Goal: Information Seeking & Learning: Check status

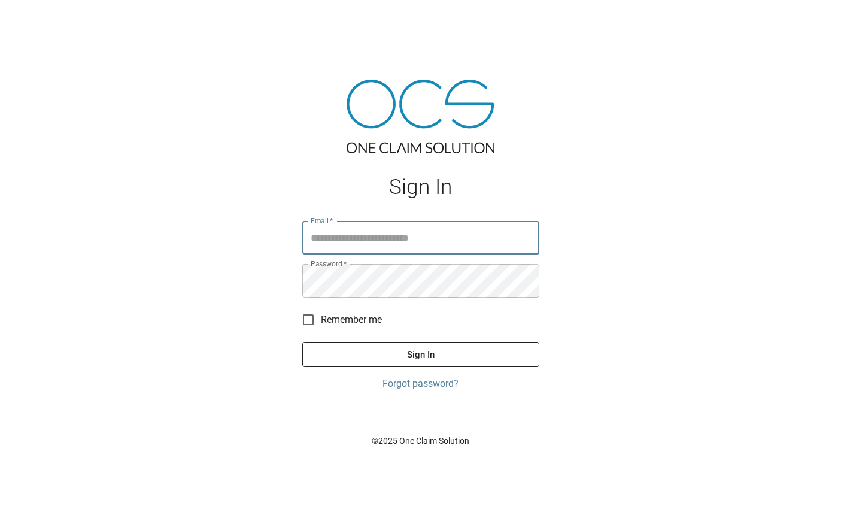
click at [315, 254] on input "Email   *" at bounding box center [420, 238] width 237 height 34
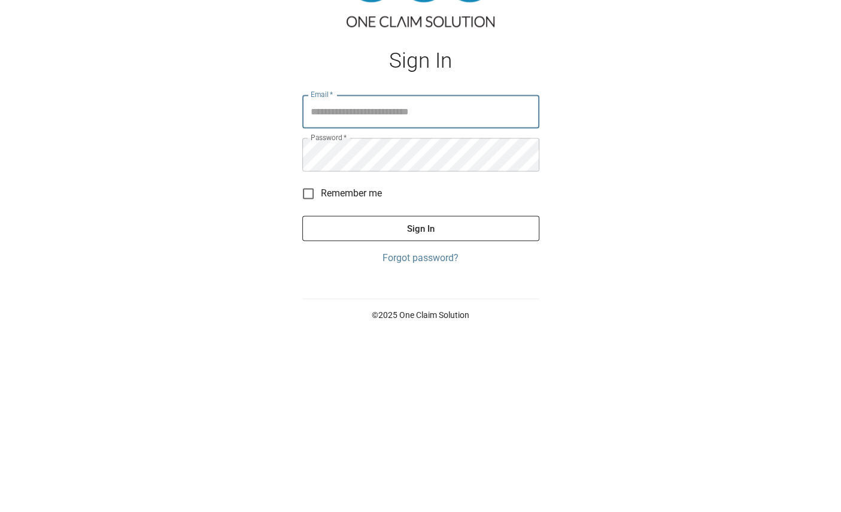
type input "**********"
click at [420, 342] on button "Sign In" at bounding box center [420, 354] width 237 height 25
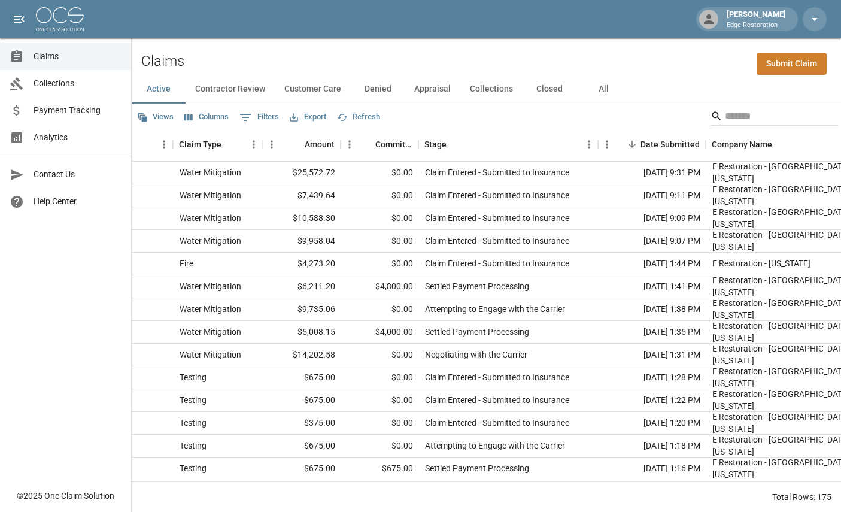
scroll to position [0, 231]
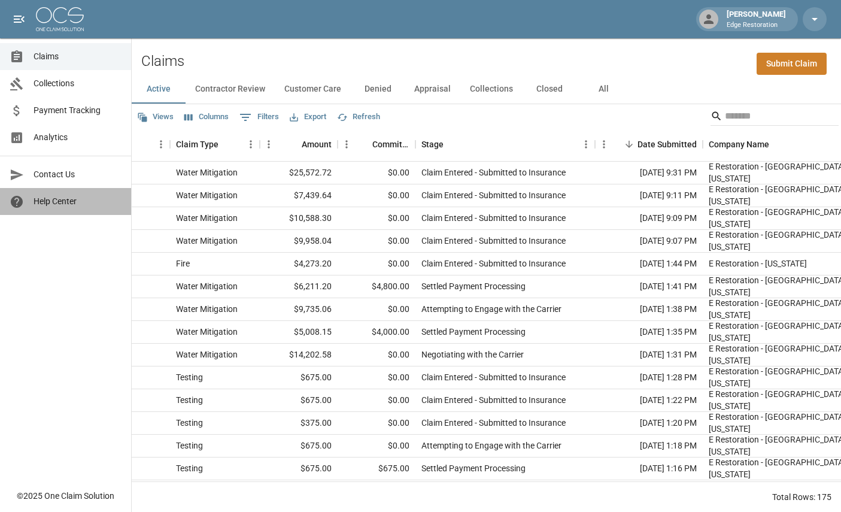
click at [64, 196] on link "Help Center" at bounding box center [65, 201] width 131 height 27
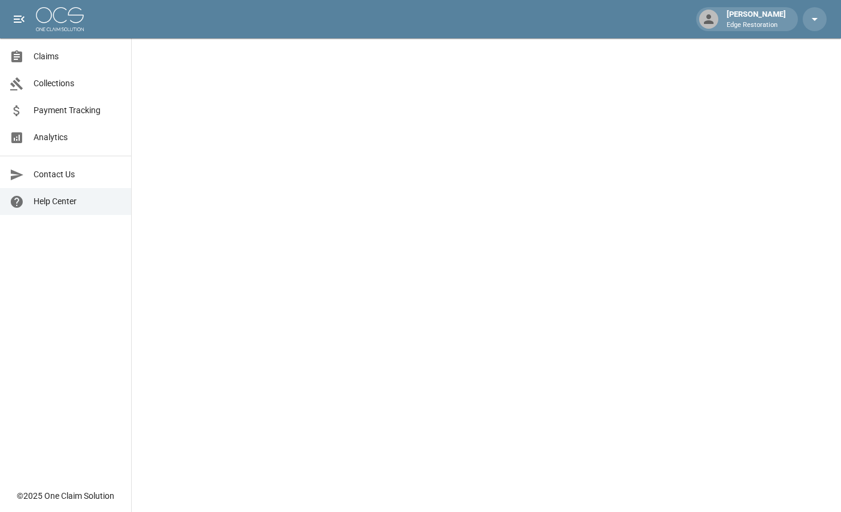
click at [63, 131] on link "Analytics" at bounding box center [65, 137] width 131 height 27
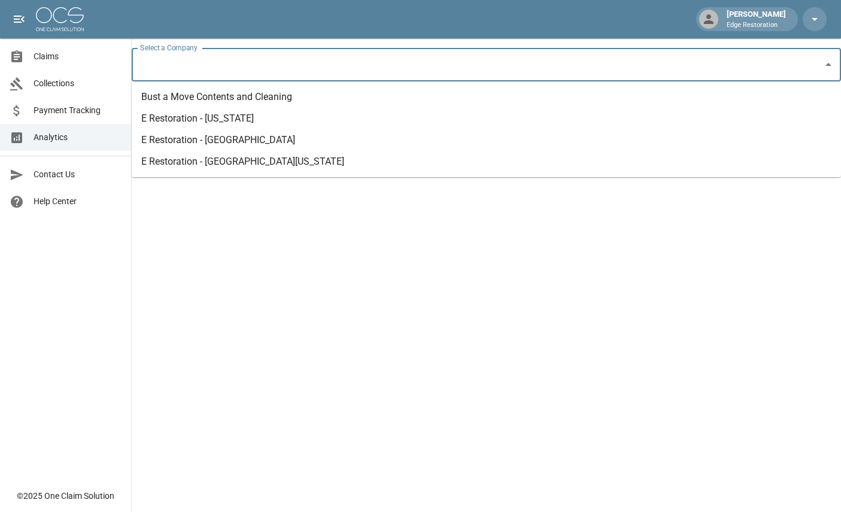
click at [227, 65] on input "Select a Company" at bounding box center [477, 64] width 681 height 23
click at [233, 120] on li "E Restoration - [US_STATE]" at bounding box center [486, 119] width 709 height 22
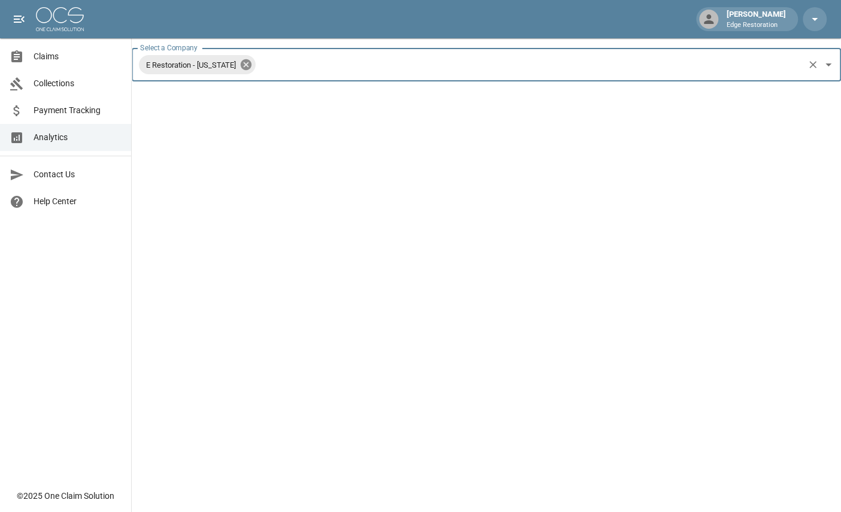
click at [246, 69] on icon at bounding box center [246, 64] width 11 height 11
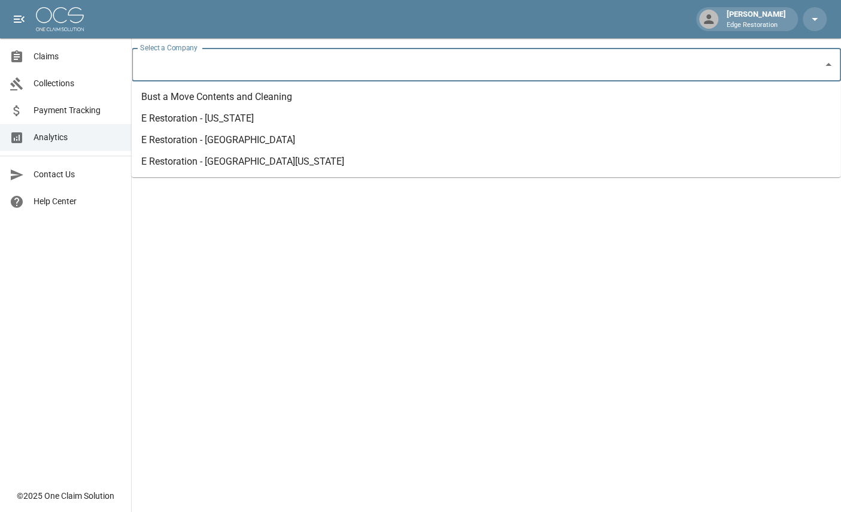
click at [181, 71] on input "Select a Company" at bounding box center [477, 64] width 681 height 23
click at [192, 102] on li "Bust a Move Contents and Cleaning" at bounding box center [486, 97] width 709 height 22
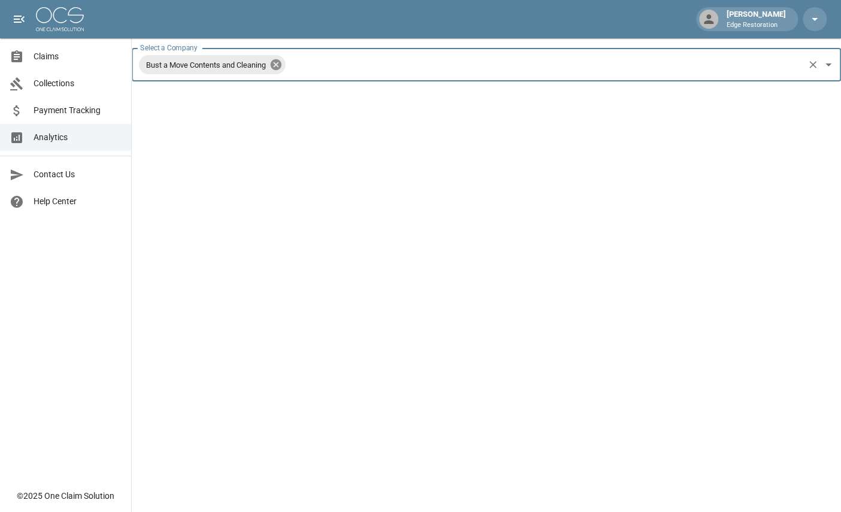
click at [283, 63] on icon at bounding box center [275, 64] width 13 height 13
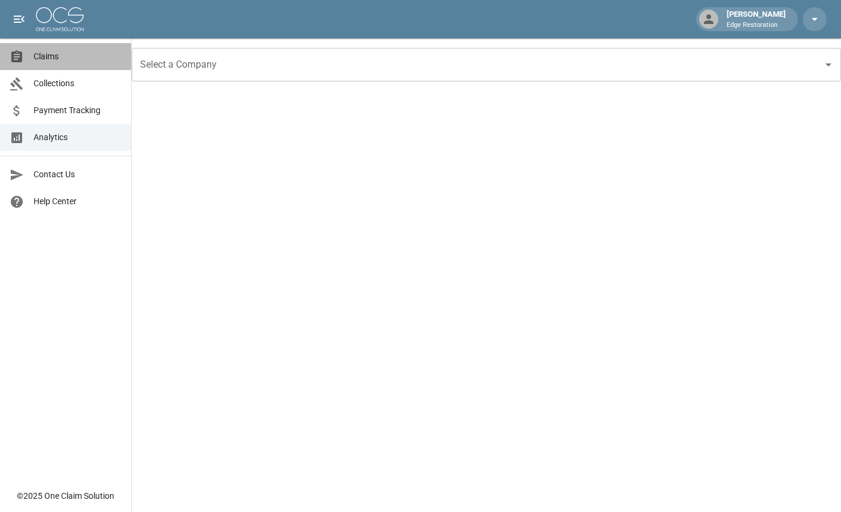
click at [58, 67] on link "Claims" at bounding box center [65, 56] width 131 height 27
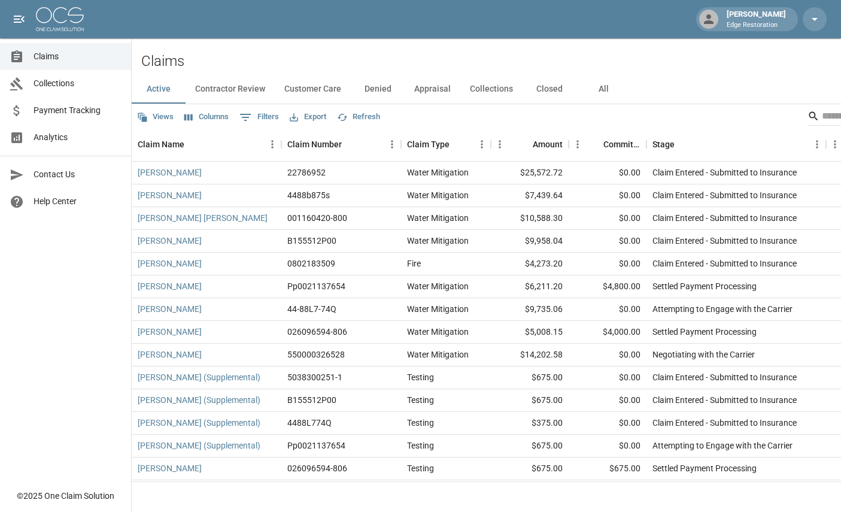
click at [65, 155] on ul "Claims Collections Payment Tracking Analytics" at bounding box center [65, 96] width 131 height 117
click at [65, 147] on link "Analytics" at bounding box center [65, 137] width 131 height 27
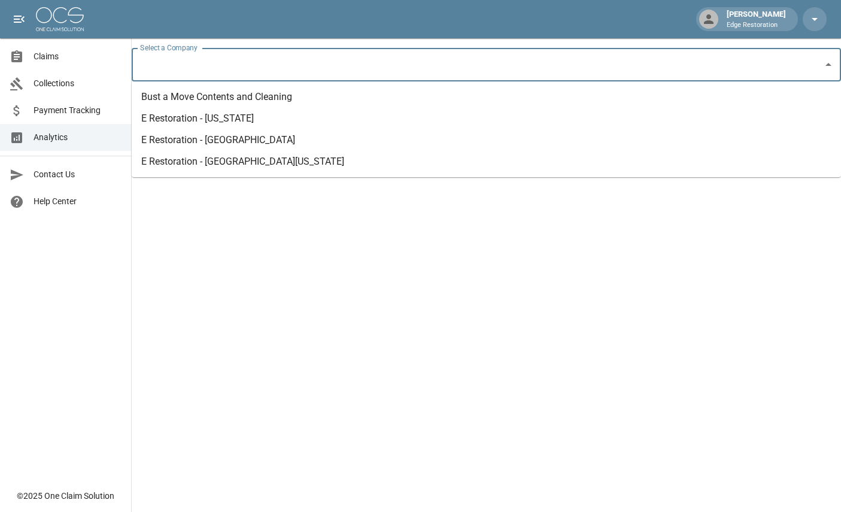
click at [178, 67] on input "Select a Company" at bounding box center [477, 64] width 681 height 23
click at [221, 123] on li "E Restoration - [US_STATE]" at bounding box center [486, 119] width 709 height 22
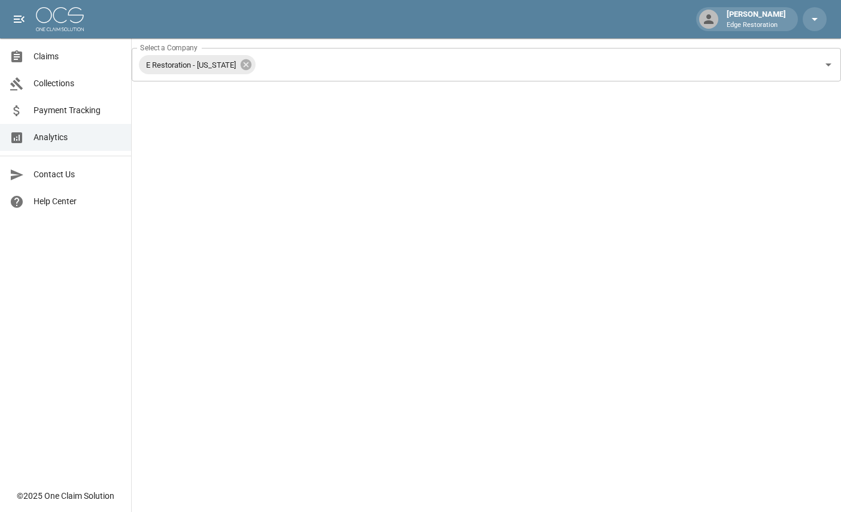
scroll to position [45, 0]
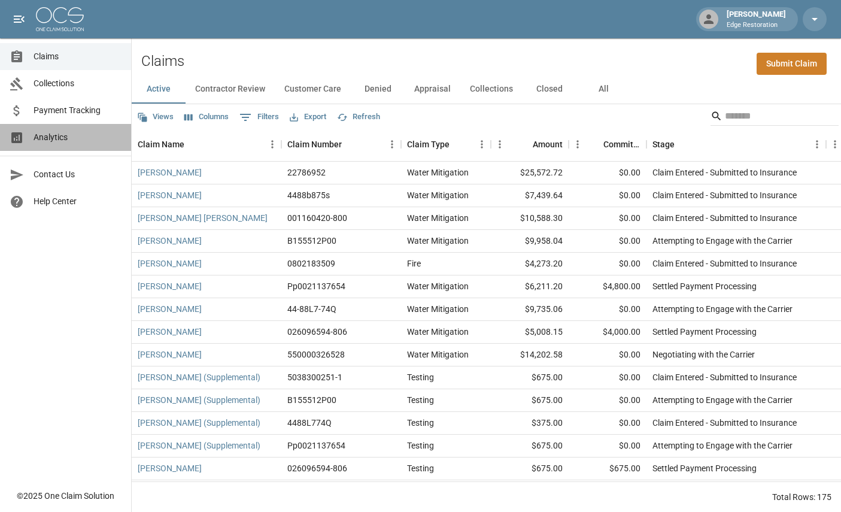
click at [72, 139] on span "Analytics" at bounding box center [78, 137] width 88 height 13
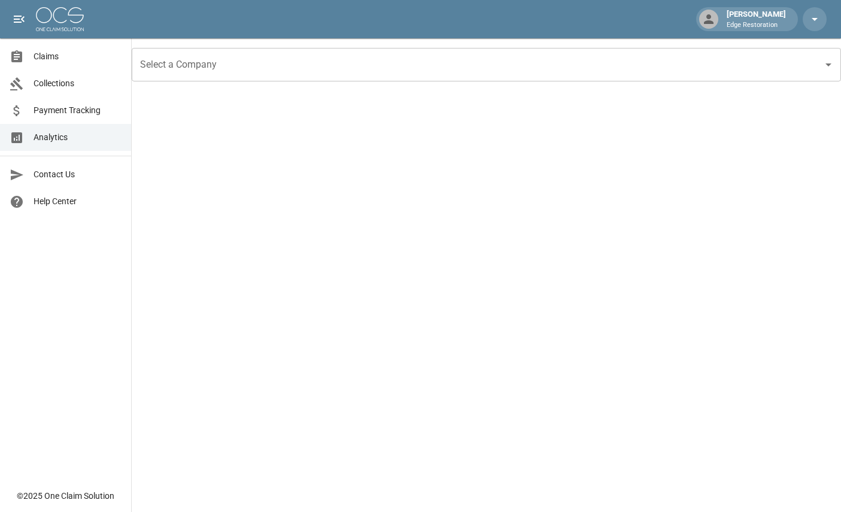
click at [237, 65] on input "Select a Company" at bounding box center [477, 64] width 681 height 23
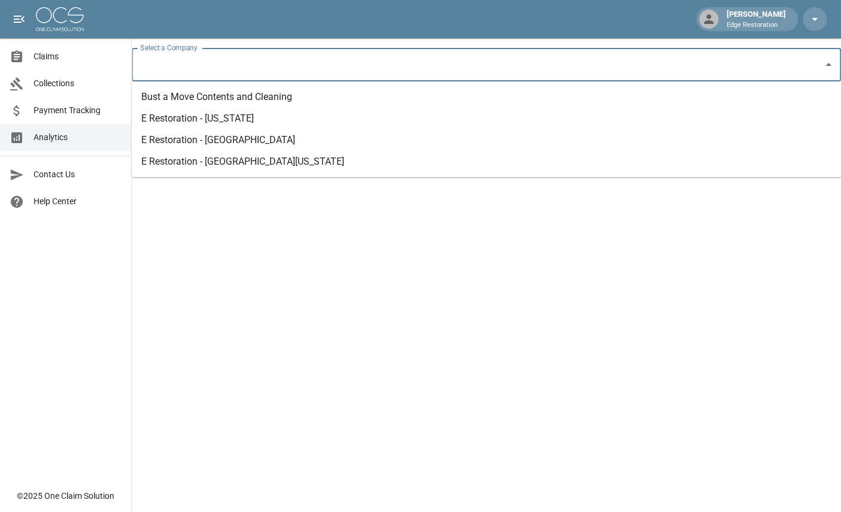
click at [239, 71] on input "Select a Company" at bounding box center [477, 64] width 681 height 23
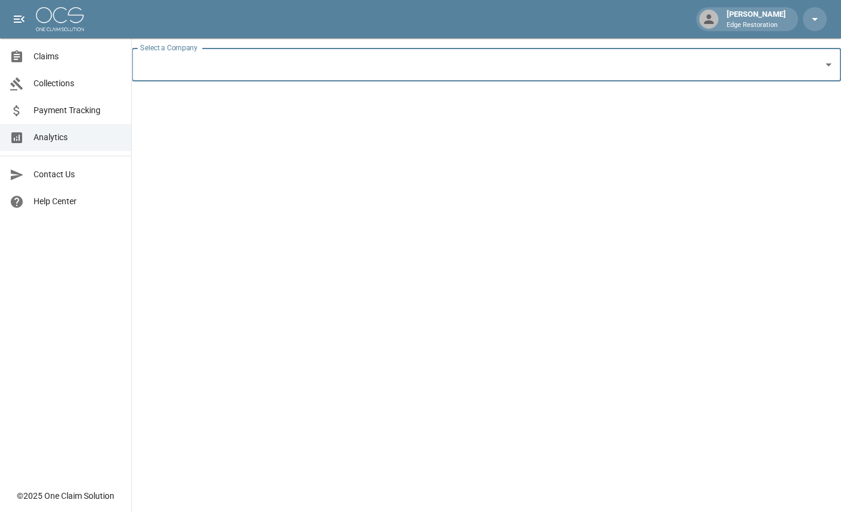
click at [242, 80] on div "Select a Company" at bounding box center [486, 65] width 709 height 34
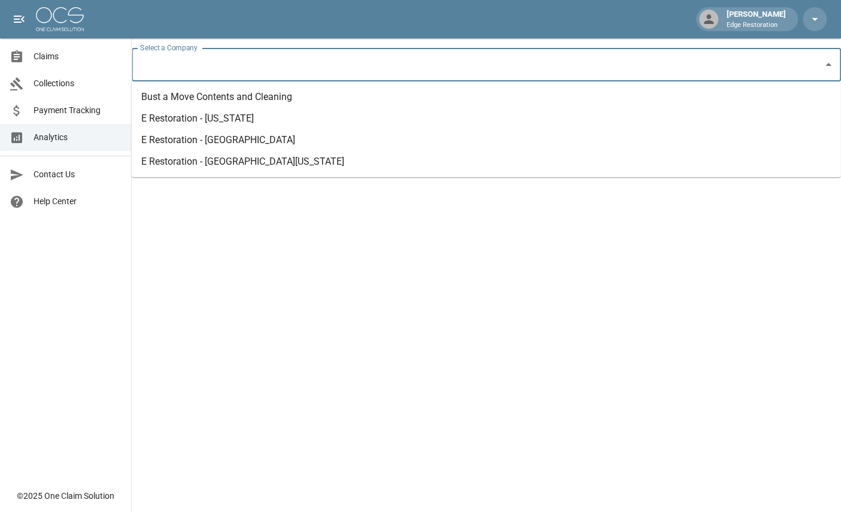
click at [220, 166] on li "E Restoration - [GEOGRAPHIC_DATA][US_STATE]" at bounding box center [486, 162] width 709 height 22
